Goal: Entertainment & Leisure: Consume media (video, audio)

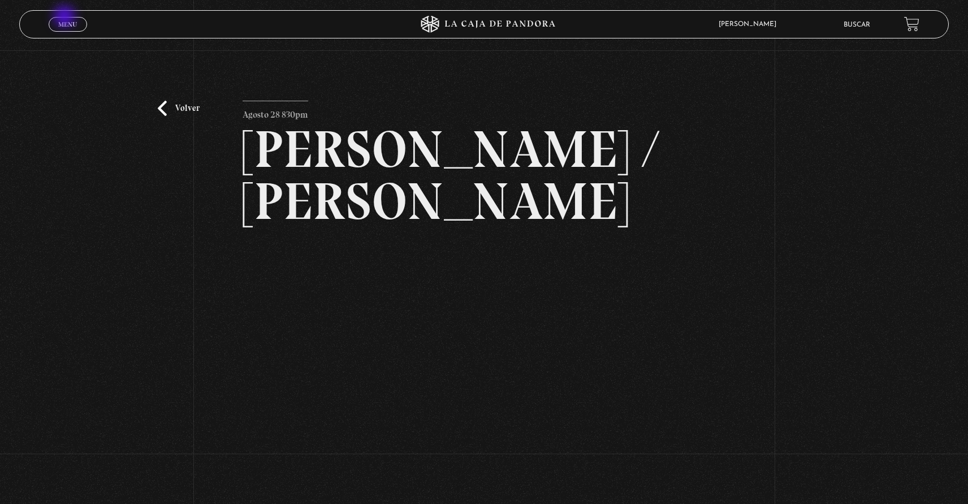
click at [66, 18] on link "Menu Cerrar" at bounding box center [68, 24] width 38 height 15
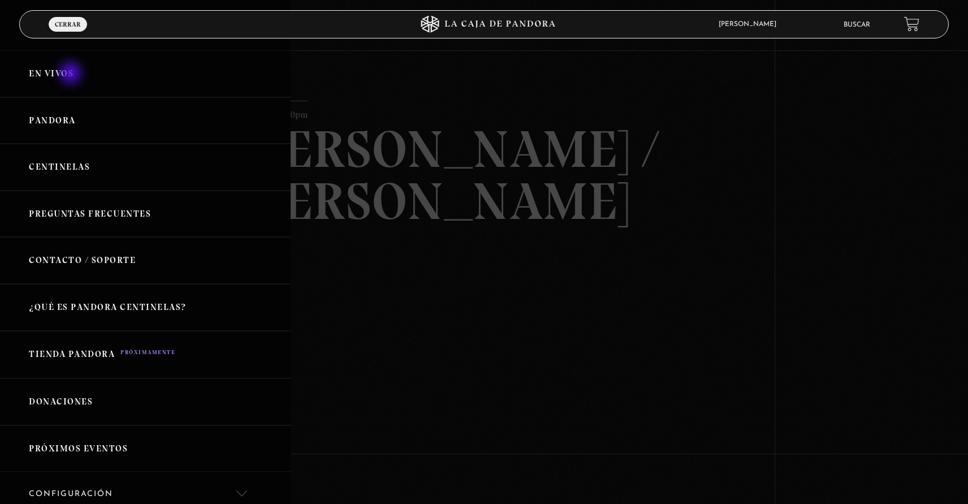
click at [72, 73] on link "En vivos" at bounding box center [145, 73] width 291 height 47
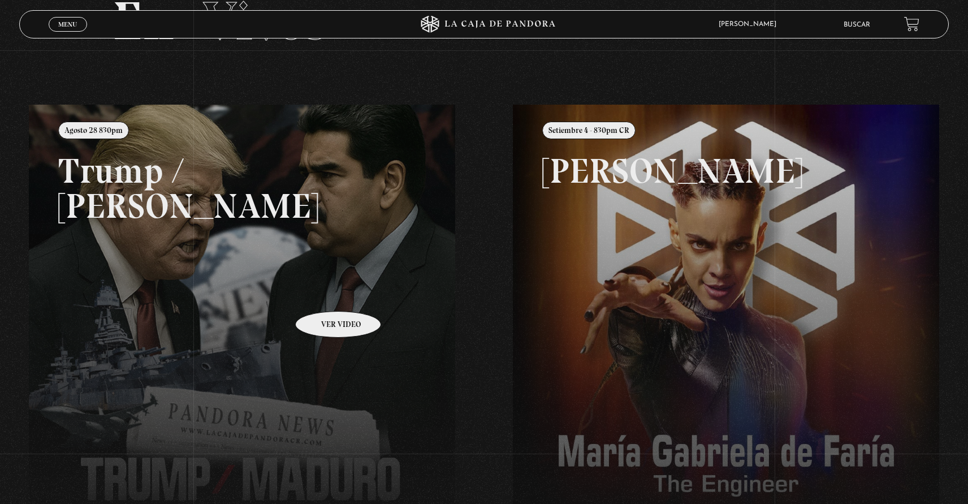
scroll to position [89, 0]
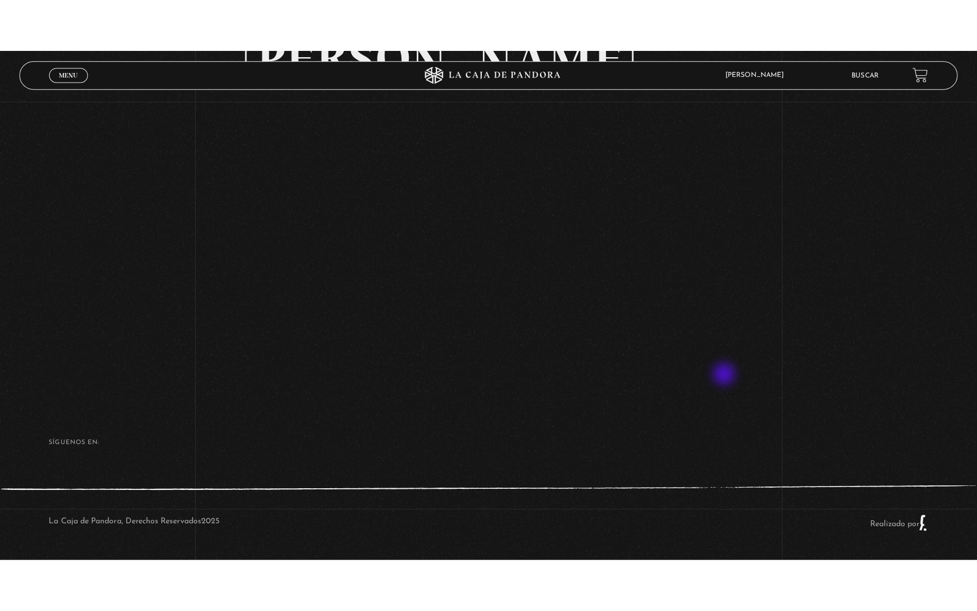
scroll to position [111, 0]
